Goal: Complete application form

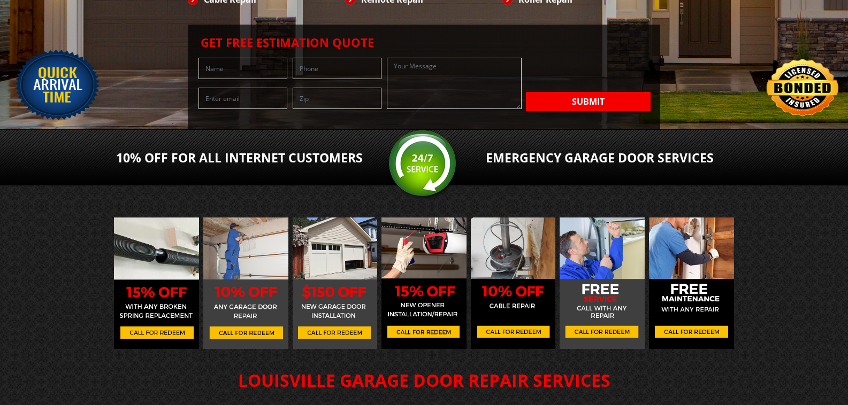
scroll to position [178, 0]
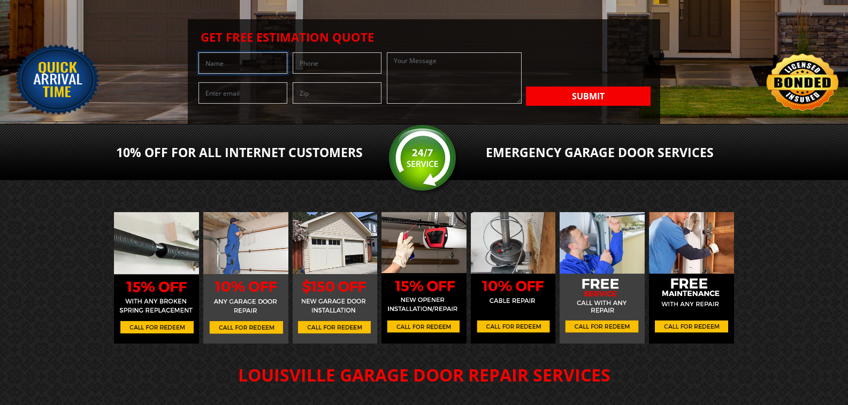
drag, startPoint x: 185, startPoint y: 174, endPoint x: 206, endPoint y: 172, distance: 20.9
click at [198, 74] on input "text" at bounding box center [242, 62] width 89 height 21
click at [206, 74] on input "text" at bounding box center [242, 62] width 89 height 21
type input "Mitch Walton"
type input "7206084802"
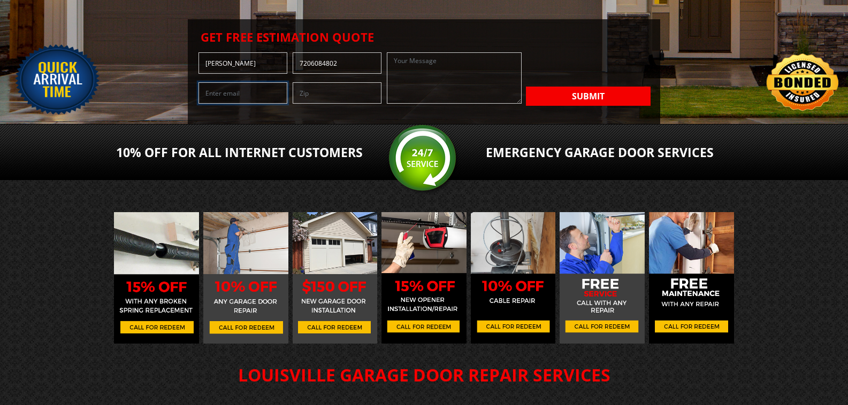
type input "mitch@the303company.com"
type input "80211"
click at [387, 104] on textarea at bounding box center [454, 77] width 134 height 51
paste textarea "As a local company, 303 Companies has been serving since 2009, offering a compr…"
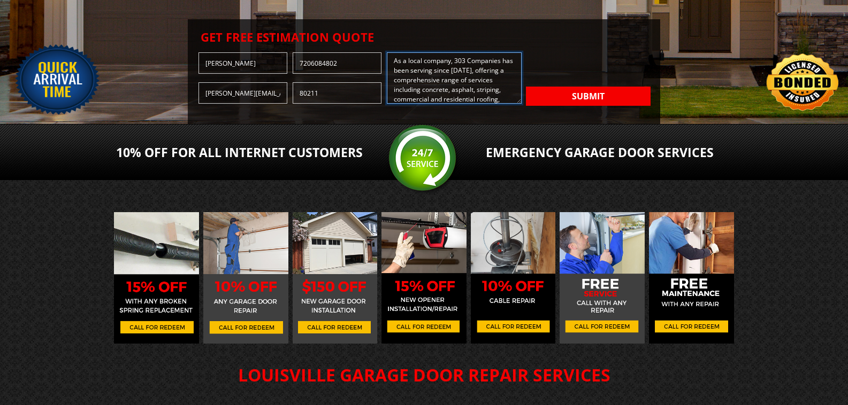
scroll to position [176, 0]
type textarea "As a local company, 303 Companies has been serving since 2009, offering a compr…"
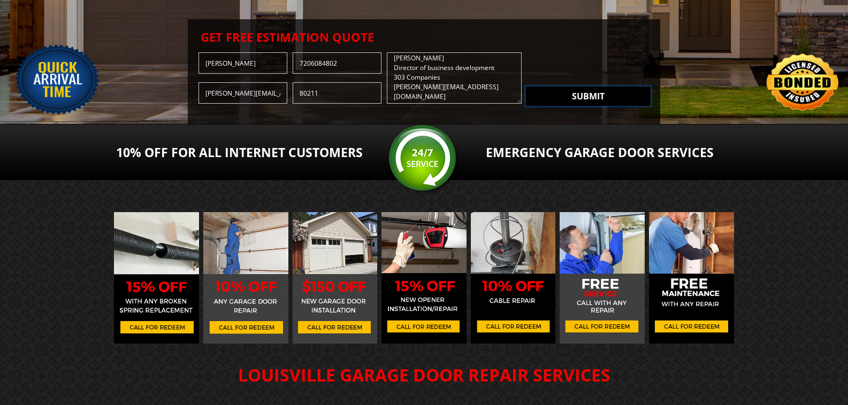
click at [526, 106] on button "Submit" at bounding box center [588, 96] width 125 height 19
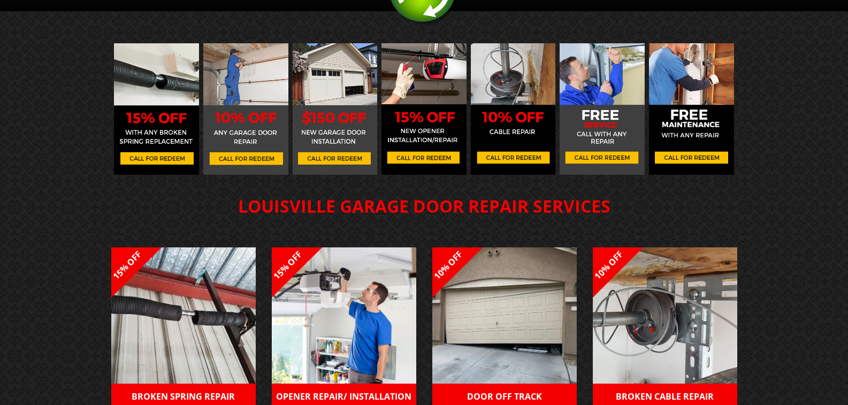
scroll to position [357, 0]
